Goal: Task Accomplishment & Management: Use online tool/utility

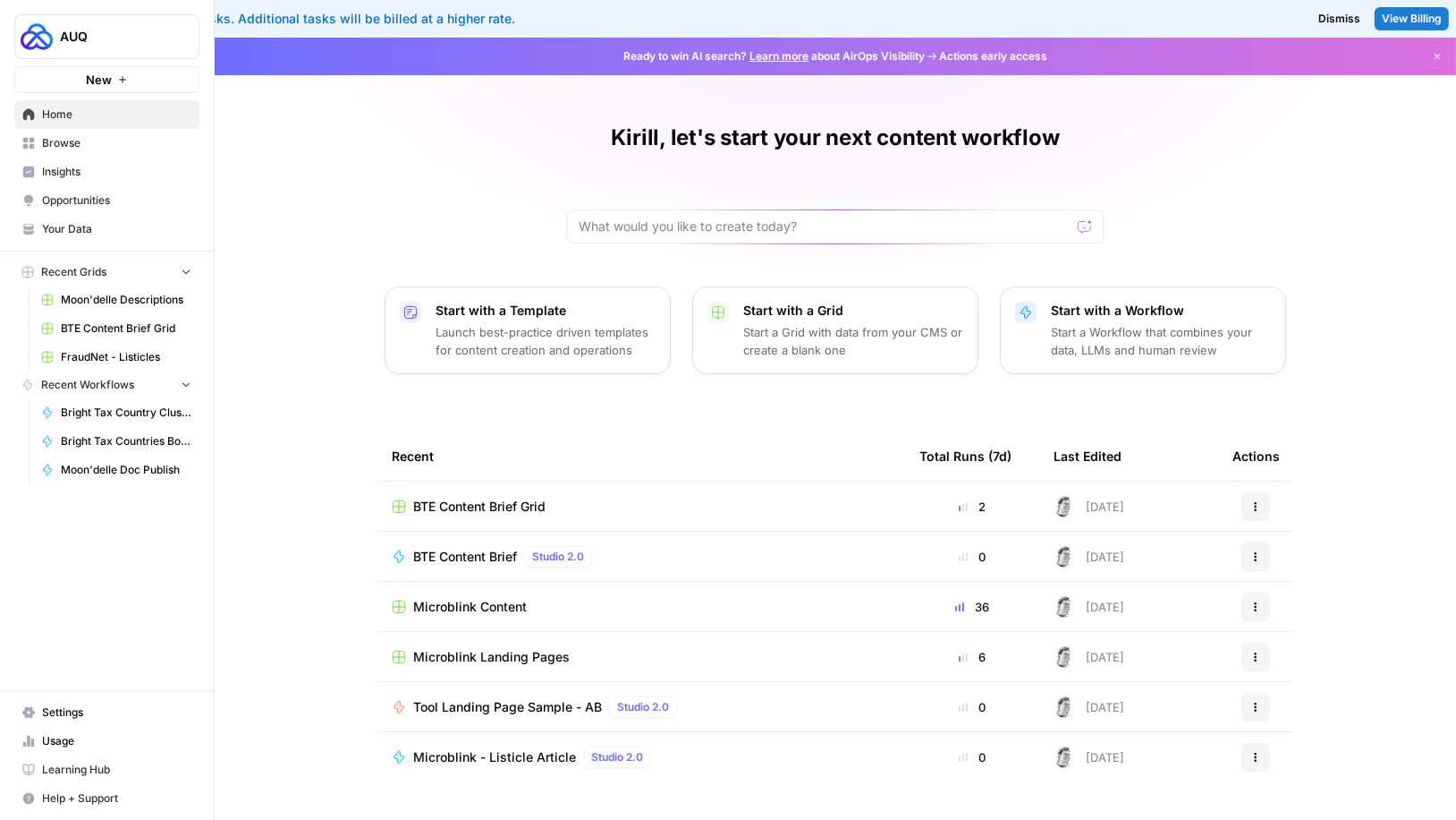
click at [506, 513] on span "BTE Content Brief Grid" at bounding box center [479, 506] width 132 height 18
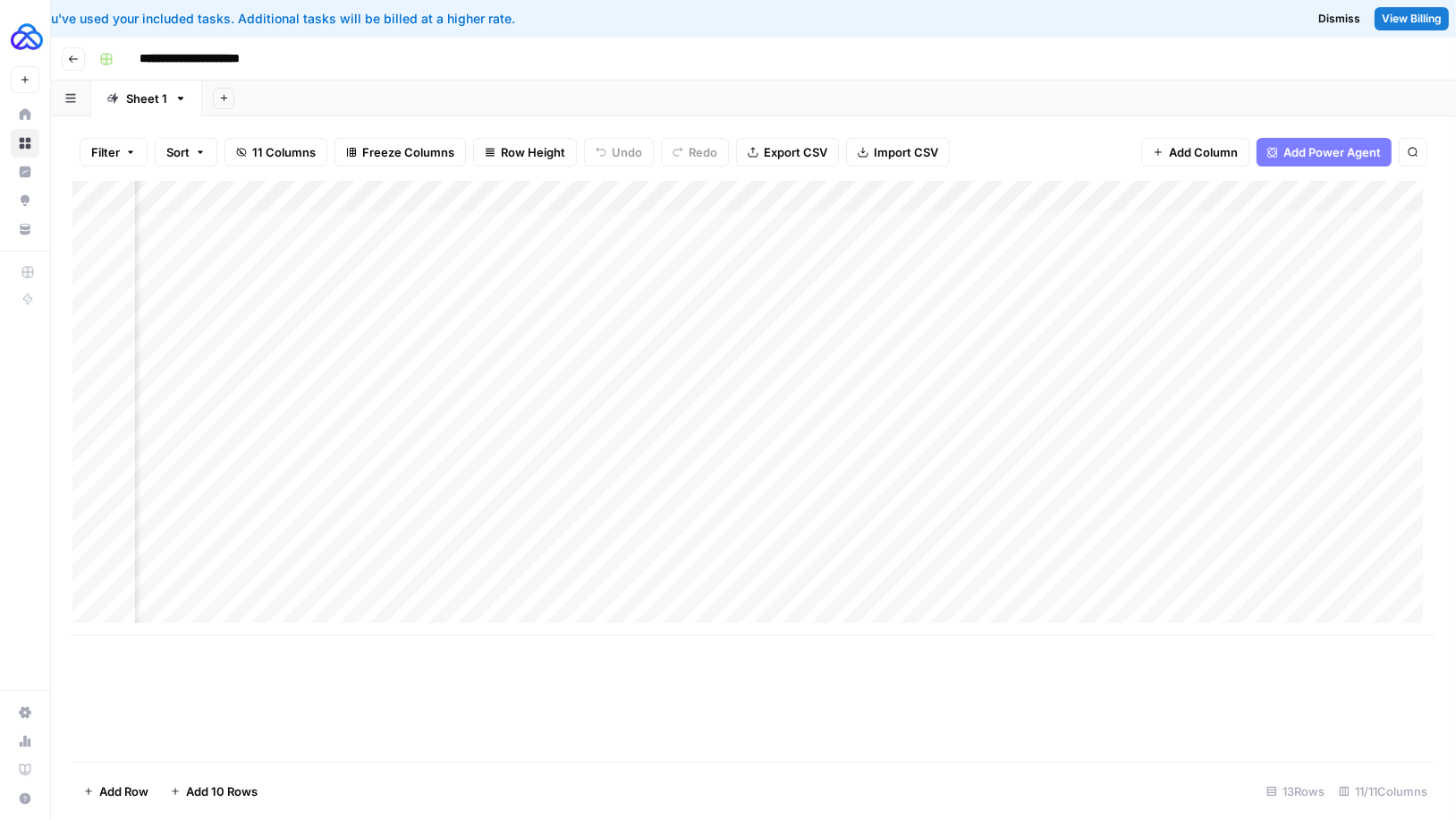
scroll to position [12, 853]
click at [1033, 580] on div "Add Column" at bounding box center [754, 409] width 1363 height 455
click at [1072, 575] on div "Add Column" at bounding box center [754, 409] width 1363 height 455
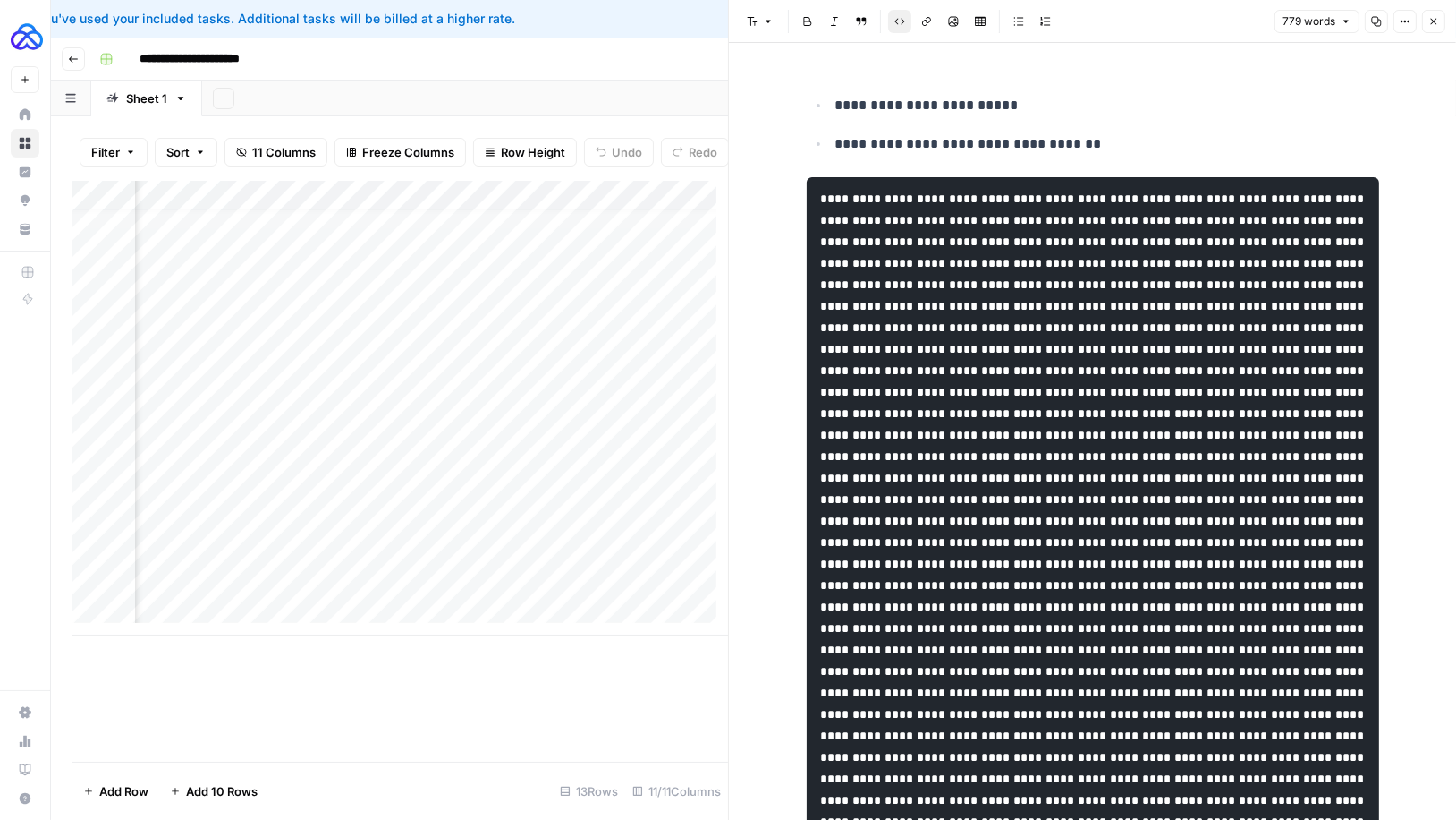
click at [1442, 24] on button "Close" at bounding box center [1434, 22] width 23 height 24
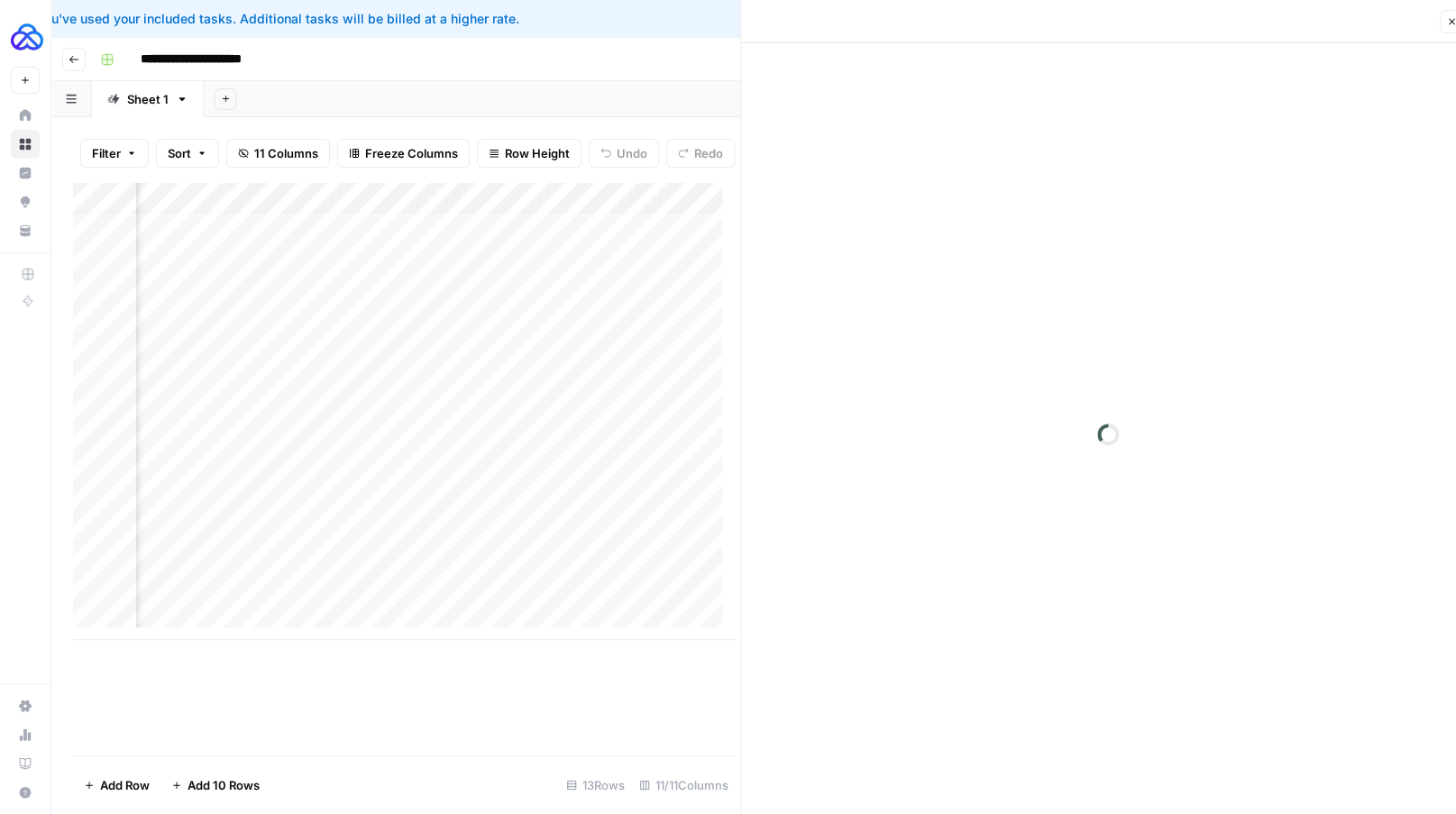
click at [1449, 17] on div "Close" at bounding box center [1107, 22] width 711 height 24
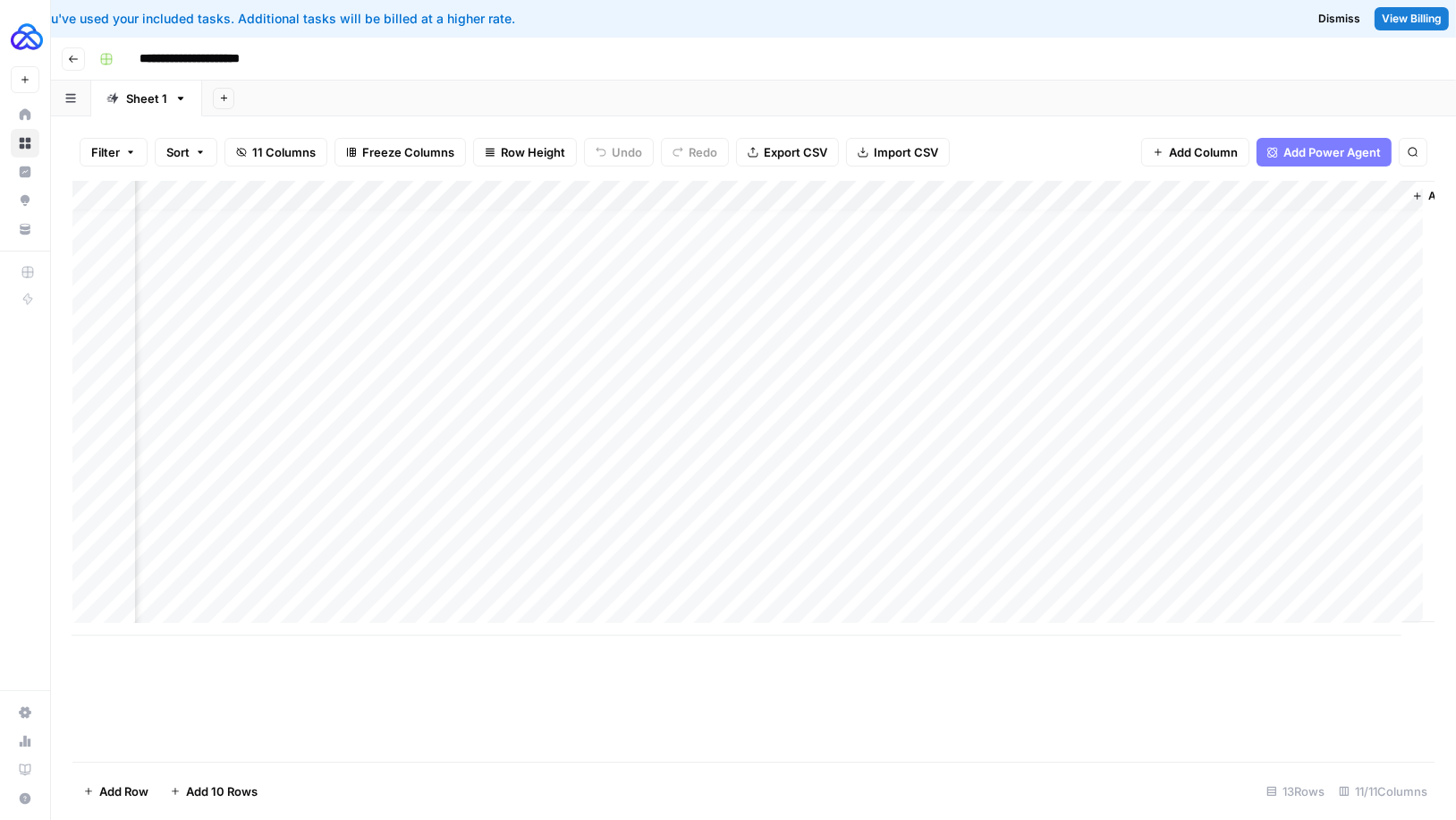
scroll to position [12, 1032]
click at [1310, 579] on div "Add Column" at bounding box center [754, 409] width 1363 height 455
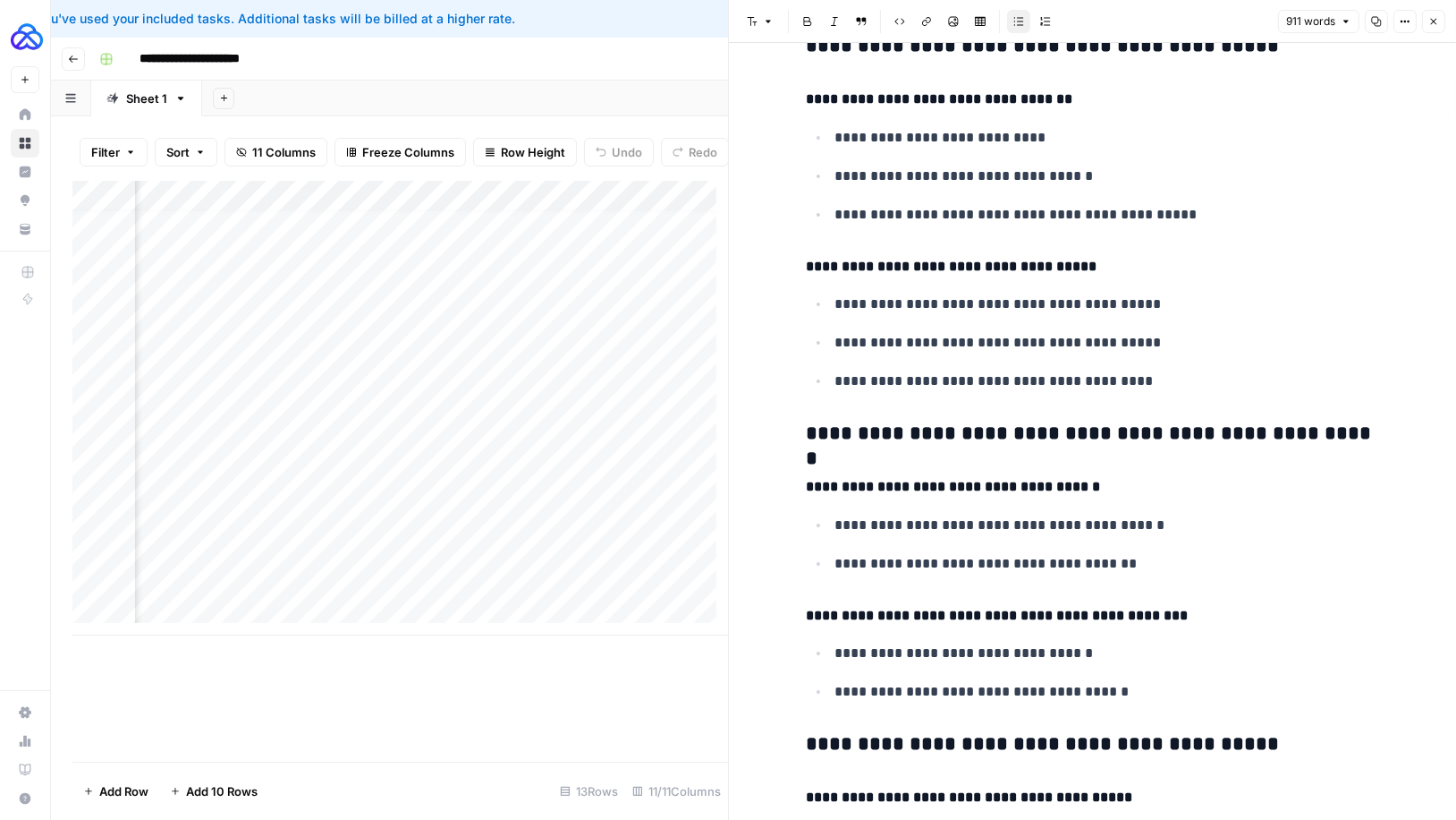
scroll to position [2193, 0]
